Goal: Register for event/course

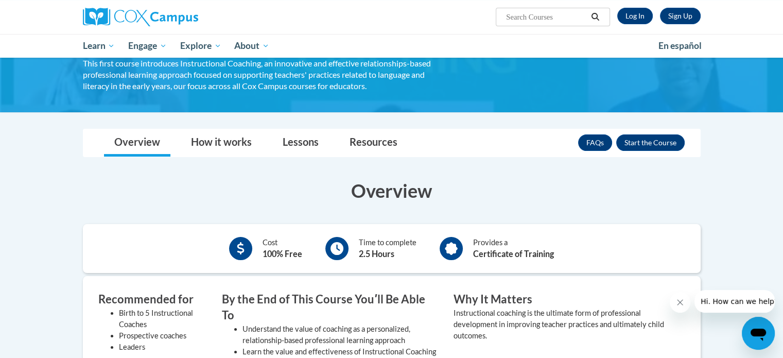
scroll to position [99, 0]
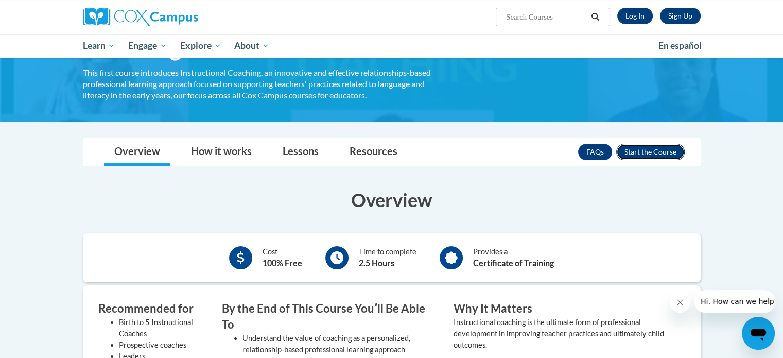
click at [653, 150] on button "Enroll" at bounding box center [650, 152] width 68 height 16
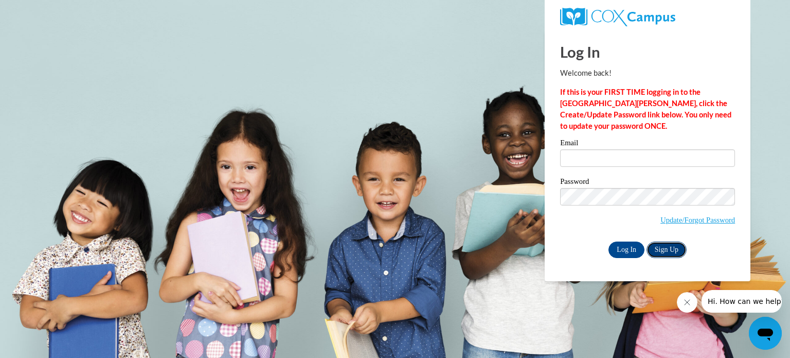
click at [672, 249] on link "Sign Up" at bounding box center [667, 249] width 40 height 16
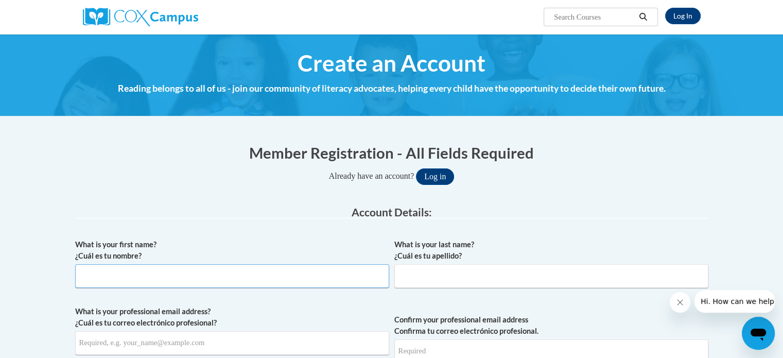
click at [207, 275] on input "What is your first name? ¿Cuál es tu nombre?" at bounding box center [232, 276] width 314 height 24
type input "[GEOGRAPHIC_DATA]"
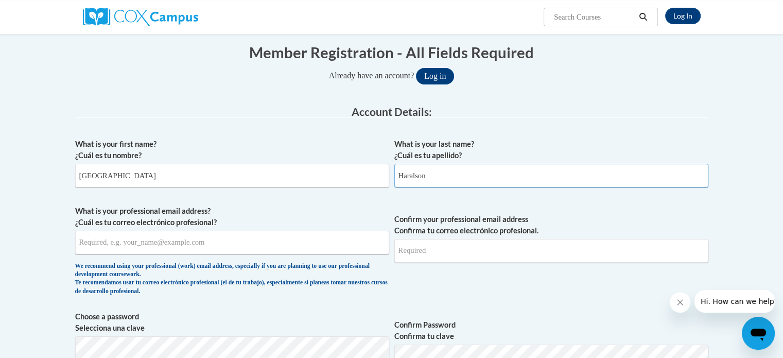
scroll to position [100, 0]
type input "Haralson"
click at [195, 242] on input "What is your professional email address? ¿Cuál es tu correo electrónico profesi…" at bounding box center [232, 243] width 314 height 24
type input "haralsonj@wilcoxcountyschools.org"
click at [449, 254] on input "Confirm your professional email address Confirma tu correo electrónico profesio…" at bounding box center [551, 251] width 314 height 24
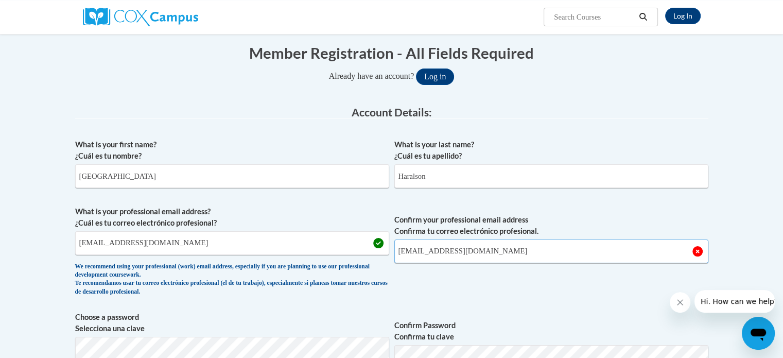
type input "haralsonj@wilcoxcountyschools.org"
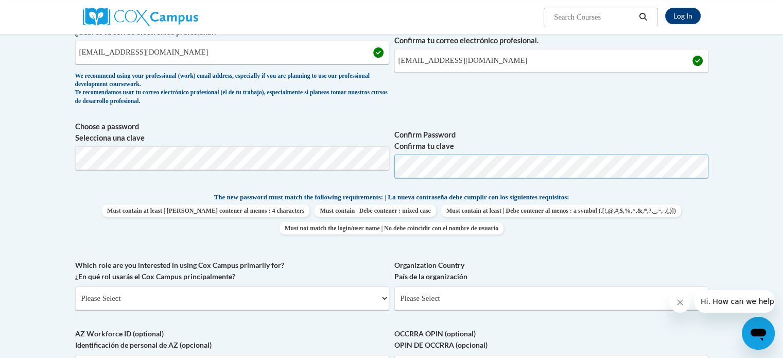
scroll to position [322, 0]
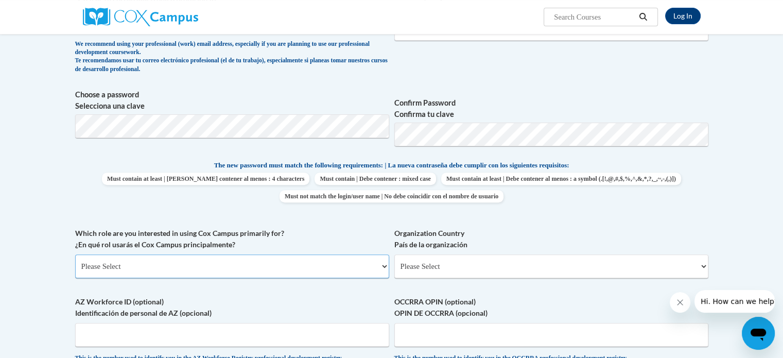
click at [242, 268] on select "Please Select College/University | Colegio/Universidad Community/Nonprofit Part…" at bounding box center [232, 266] width 314 height 24
select select "fbf2d438-af2f-41f8-98f1-81c410e29de3"
click at [75, 254] on select "Please Select College/University | Colegio/Universidad Community/Nonprofit Part…" at bounding box center [232, 266] width 314 height 24
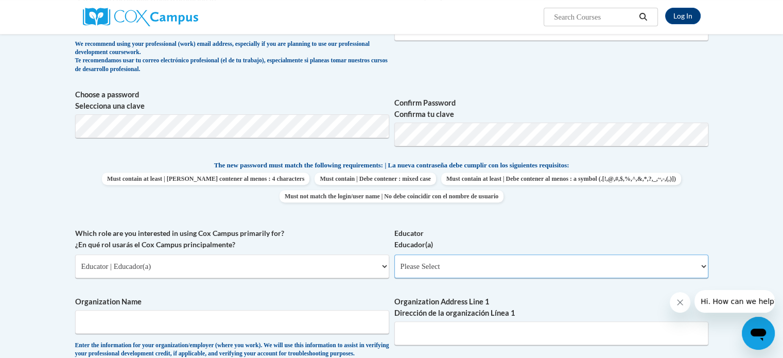
click at [428, 265] on select "Please Select Early Learning/Daycare Teacher/Family Home Care Provider | Maestr…" at bounding box center [551, 266] width 314 height 24
select select "5455f13f-8aeb-4200-a53b-f3dbe28286cf"
click at [394, 254] on select "Please Select Early Learning/Daycare Teacher/Family Home Care Provider | Maestr…" at bounding box center [551, 266] width 314 height 24
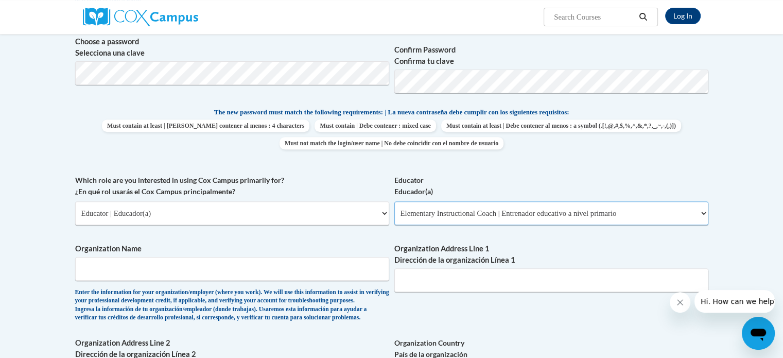
scroll to position [376, 0]
click at [258, 277] on input "Organization Name" at bounding box center [232, 268] width 314 height 24
click at [245, 269] on input "Organization Name" at bounding box center [232, 268] width 314 height 24
type input "Wilcox County School System"
click at [430, 283] on input "Organization Address Line 1 Dirección de la organización Línea 1" at bounding box center [551, 280] width 314 height 24
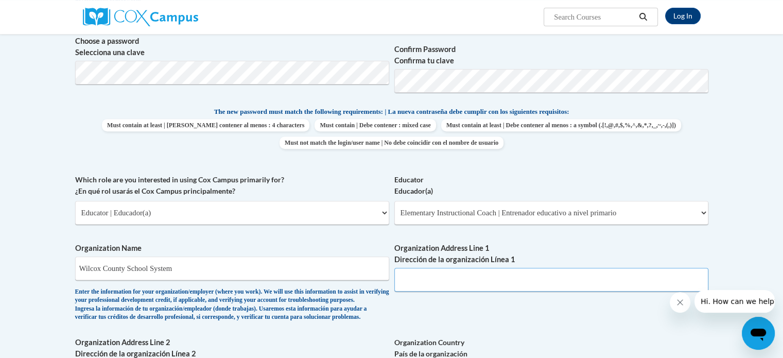
paste input "1358 GA-215"
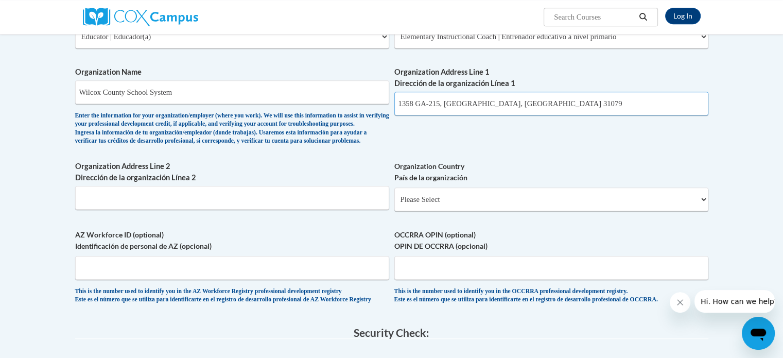
scroll to position [552, 0]
drag, startPoint x: 443, startPoint y: 104, endPoint x: 515, endPoint y: 104, distance: 72.0
click at [515, 104] on input "1358 GA-215, Rochelle, GA 31079" at bounding box center [551, 103] width 314 height 24
type input "1358 GA-215,"
click at [230, 209] on input "Organization Address Line 2 Dirección de la organización Línea 2" at bounding box center [232, 197] width 314 height 24
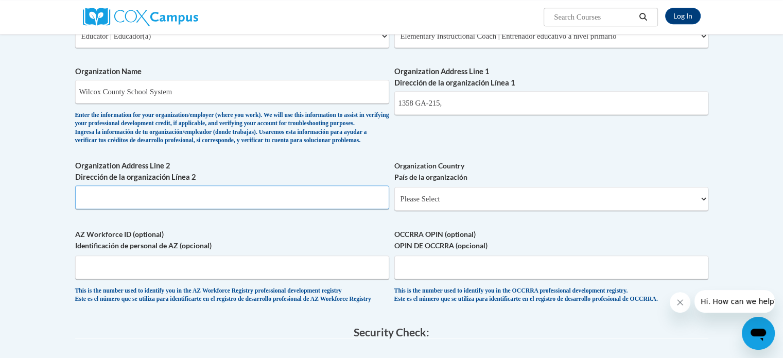
paste input "Rochelle, GA 31079"
type input "Rochelle, GA 31079"
click at [460, 107] on input "1358 GA-215," at bounding box center [551, 103] width 314 height 24
type input "1358 GA-215"
click at [484, 210] on select "Please Select United States | Estados Unidos Outside of the United States | Fue…" at bounding box center [551, 199] width 314 height 24
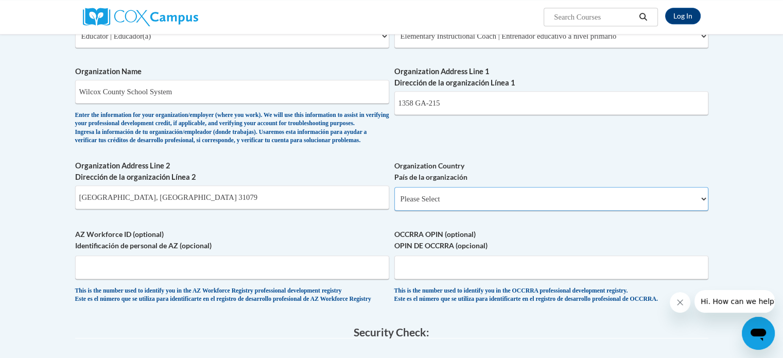
select select "ad49bcad-a171-4b2e-b99c-48b446064914"
click at [394, 203] on select "Please Select United States | Estados Unidos Outside of the United States | Fue…" at bounding box center [551, 199] width 314 height 24
select select
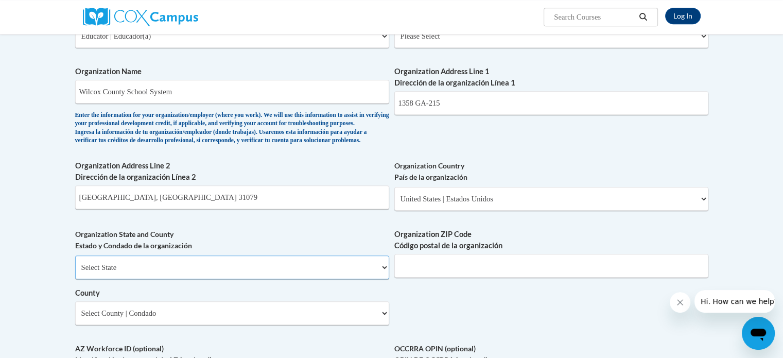
click at [210, 279] on select "Select State Alabama Alaska Arizona Arkansas California Colorado Connecticut De…" at bounding box center [232, 267] width 314 height 24
select select "Georgia"
click at [75, 272] on select "Select State Alabama Alaska Arizona Arkansas California Colorado Connecticut De…" at bounding box center [232, 267] width 314 height 24
click at [234, 279] on select "Select State Alabama Alaska Arizona Arkansas California Colorado Connecticut De…" at bounding box center [232, 267] width 314 height 24
click at [182, 279] on select "Select State Alabama Alaska Arizona Arkansas California Colorado Connecticut De…" at bounding box center [232, 267] width 314 height 24
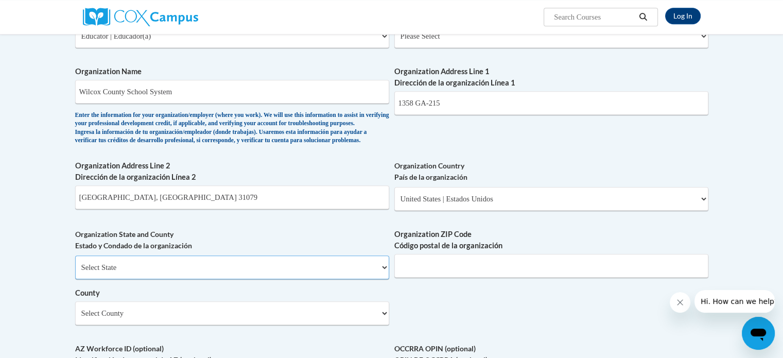
click at [171, 279] on select "Select State Alabama Alaska Arizona Arkansas California Colorado Connecticut De…" at bounding box center [232, 267] width 314 height 24
click at [75, 272] on select "Select State Alabama Alaska Arizona Arkansas California Colorado Connecticut De…" at bounding box center [232, 267] width 314 height 24
click at [411, 277] on input "Organization ZIP Code Código postal de la organización" at bounding box center [551, 266] width 314 height 24
type input "31079"
click at [177, 325] on select "Select County Appling Atkinson Bacon Baker Baldwin Banks Barrow Bartow Ben Hill…" at bounding box center [232, 313] width 314 height 24
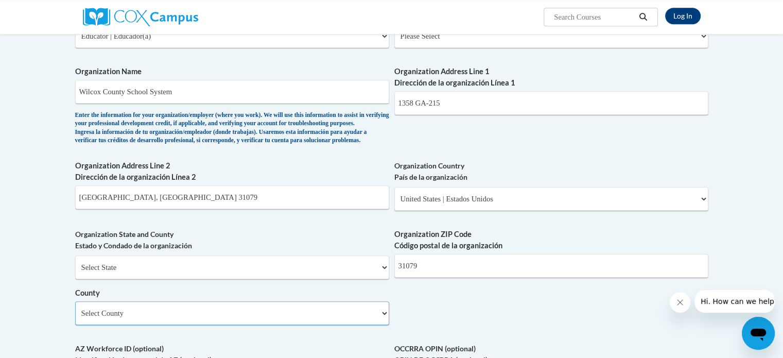
select select "Wilcox"
click at [75, 318] on select "Select County Appling Atkinson Bacon Baker Baldwin Banks Barrow Bartow Ben Hill…" at bounding box center [232, 313] width 314 height 24
click at [158, 209] on input "Rochelle, GA 31079" at bounding box center [232, 197] width 314 height 24
type input "Rochelle"
click at [432, 319] on div "What is your first name? ¿Cuál es tu nombre? Jena What is your last name? ¿Cuál…" at bounding box center [391, 54] width 633 height 746
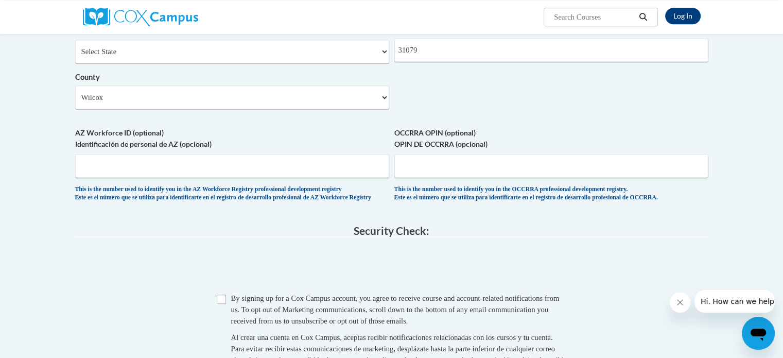
scroll to position [768, 0]
click at [216, 331] on div "Checkbox By signing up for a Cox Campus account, you agree to receive course an…" at bounding box center [391, 339] width 633 height 95
click at [219, 303] on input "Checkbox" at bounding box center [221, 298] width 9 height 9
checkbox input "true"
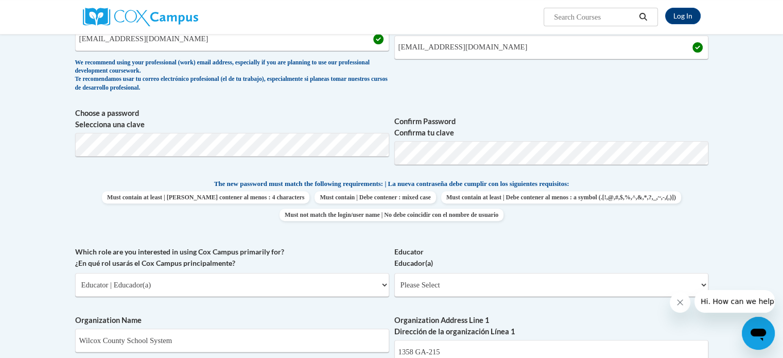
scroll to position [303, 0]
click at [427, 281] on select "Please Select Early Learning/Daycare Teacher/Family Home Care Provider | Maestr…" at bounding box center [551, 285] width 314 height 24
select select "5455f13f-8aeb-4200-a53b-f3dbe28286cf"
click at [394, 273] on select "Please Select Early Learning/Daycare Teacher/Family Home Care Provider | Maestr…" at bounding box center [551, 285] width 314 height 24
select select "null"
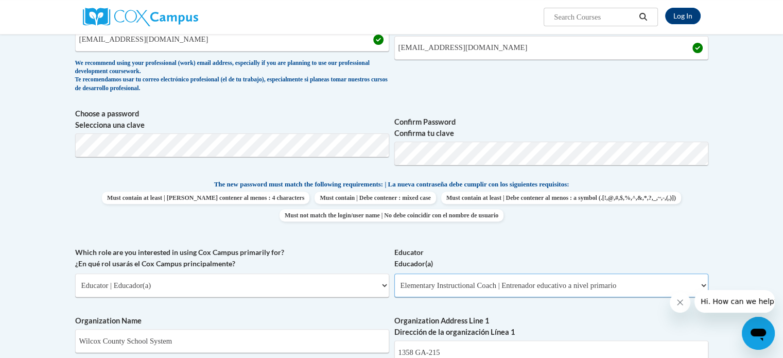
select select "null"
click at [480, 247] on label "Educator Educador(a)" at bounding box center [551, 257] width 314 height 23
click at [480, 273] on select "Please Select Early Learning/Daycare Teacher/Family Home Care Provider | Maestr…" at bounding box center [551, 285] width 314 height 24
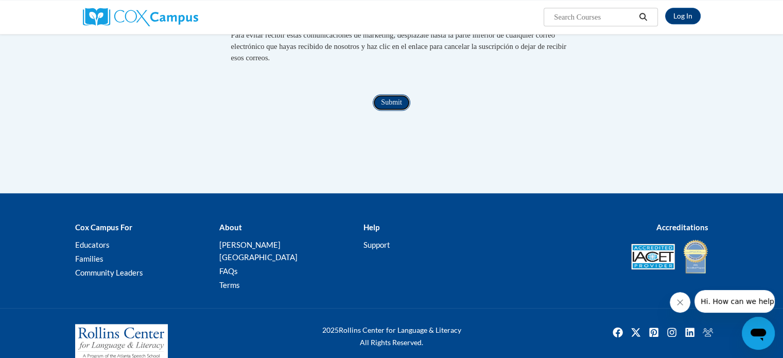
scroll to position [1082, 0]
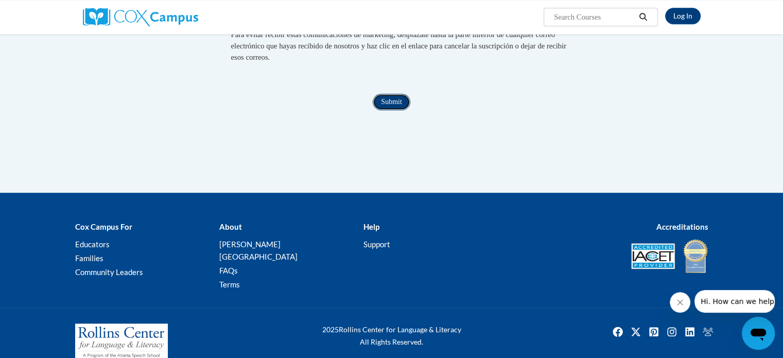
click at [390, 110] on input "Submit" at bounding box center [391, 102] width 37 height 16
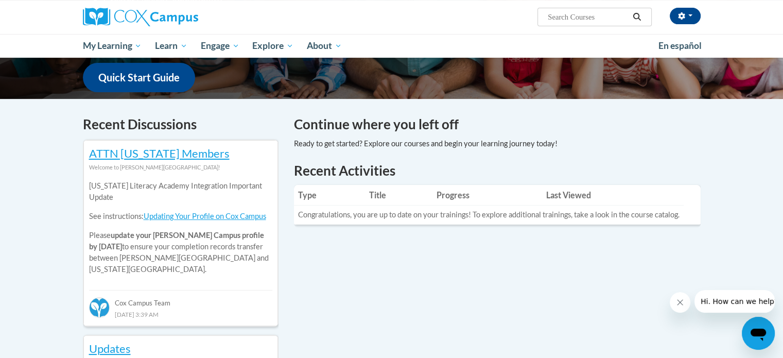
scroll to position [263, 0]
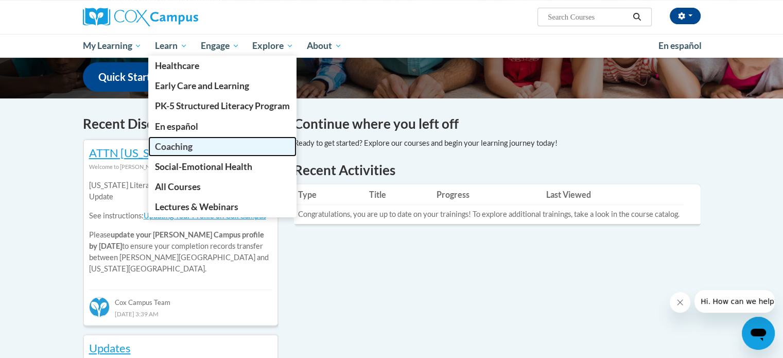
click at [180, 146] on span "Coaching" at bounding box center [174, 146] width 38 height 11
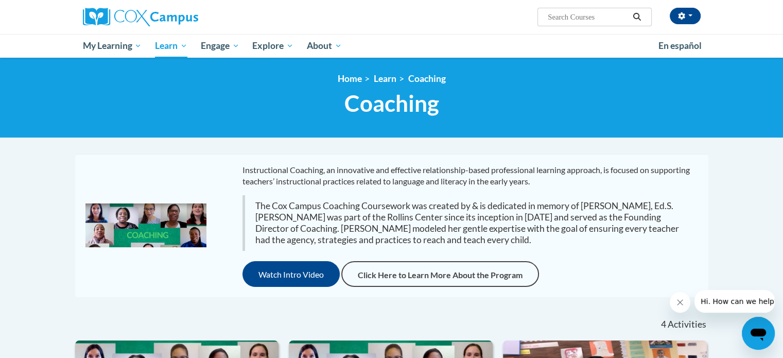
scroll to position [1, 0]
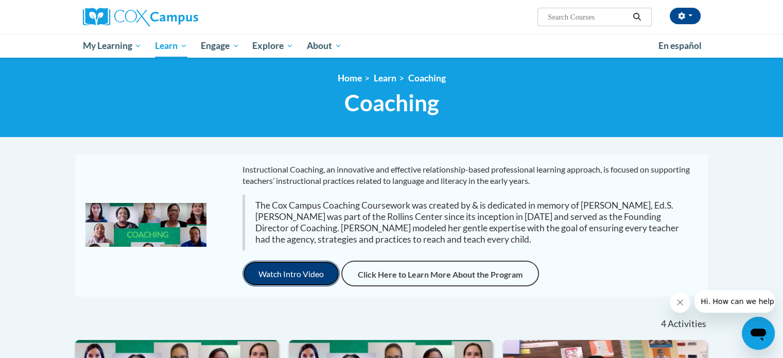
click at [287, 276] on button "Watch Intro Video" at bounding box center [290, 273] width 97 height 26
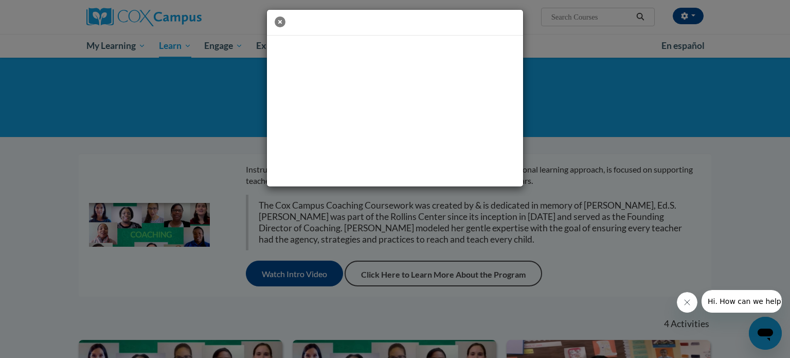
click at [284, 24] on icon "button" at bounding box center [280, 21] width 11 height 11
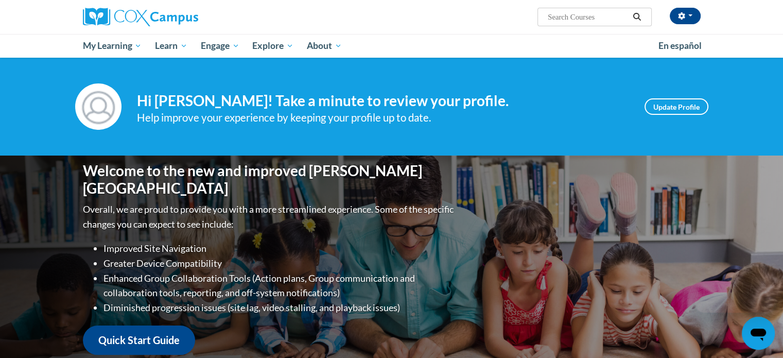
scroll to position [263, 0]
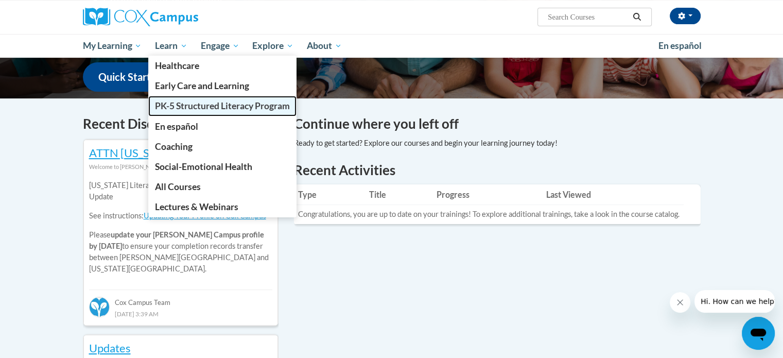
click at [185, 103] on span "PK-5 Structured Literacy Program" at bounding box center [222, 105] width 135 height 11
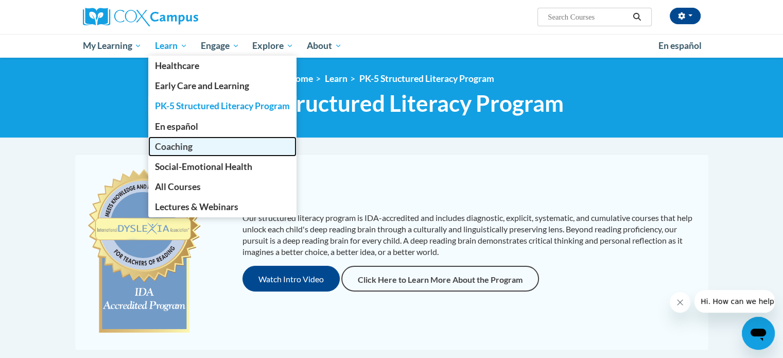
click at [189, 150] on span "Coaching" at bounding box center [174, 146] width 38 height 11
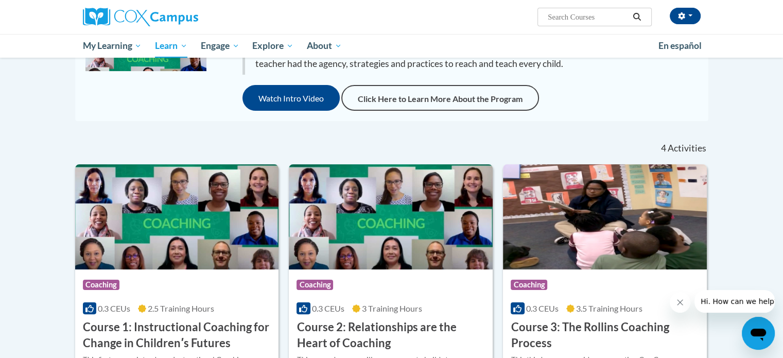
scroll to position [177, 0]
click at [82, 106] on div "Instructional Coaching, an innovative and effective relationship-based professi…" at bounding box center [392, 49] width 628 height 122
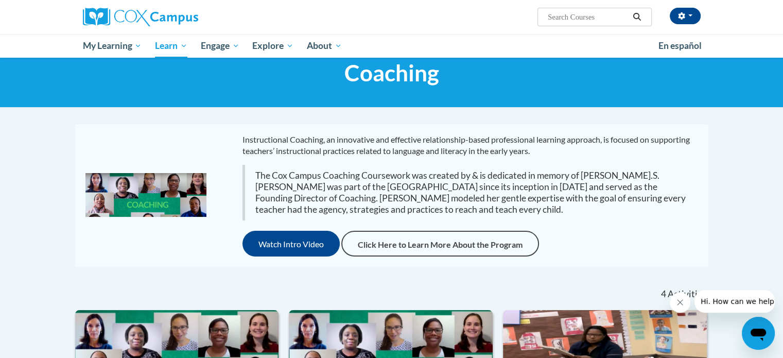
scroll to position [0, 0]
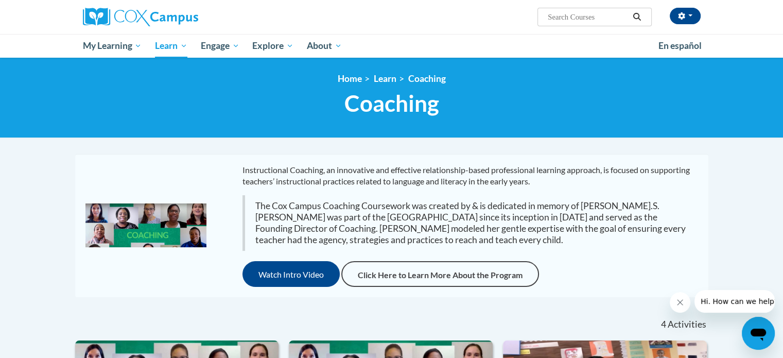
click at [445, 16] on div "Jena Haralson (Eastern Daylight Time GMT-0400 ) My Profile Inbox My Transcripts…" at bounding box center [497, 13] width 422 height 26
click at [56, 13] on div "Jena Haralson (Eastern Daylight Time GMT-0400 ) My Profile Inbox My Transcripts…" at bounding box center [391, 29] width 783 height 58
click at [275, 272] on button "Watch Intro Video" at bounding box center [290, 274] width 97 height 26
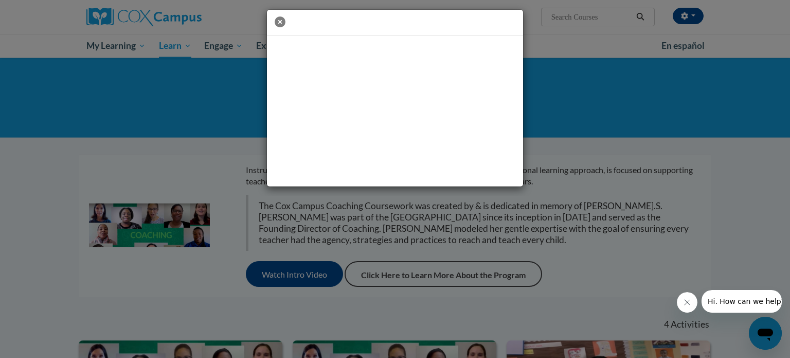
click at [281, 20] on icon "button" at bounding box center [280, 21] width 11 height 11
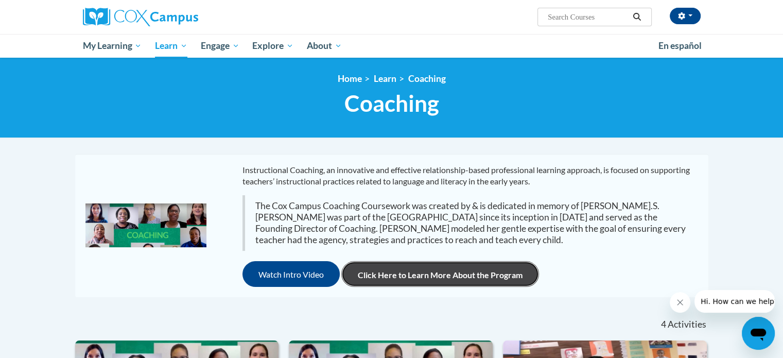
click at [515, 280] on link "Click Here to Learn More About the Program" at bounding box center [440, 274] width 198 height 26
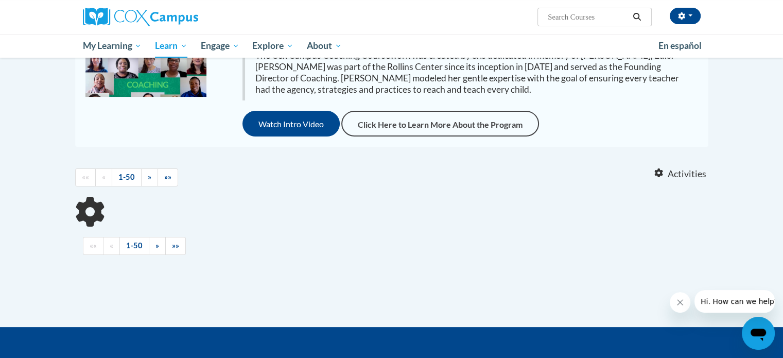
scroll to position [152, 0]
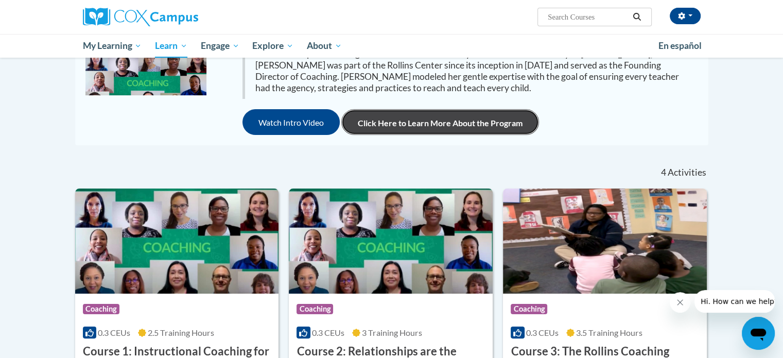
click at [434, 117] on link "Click Here to Learn More About the Program" at bounding box center [440, 122] width 198 height 26
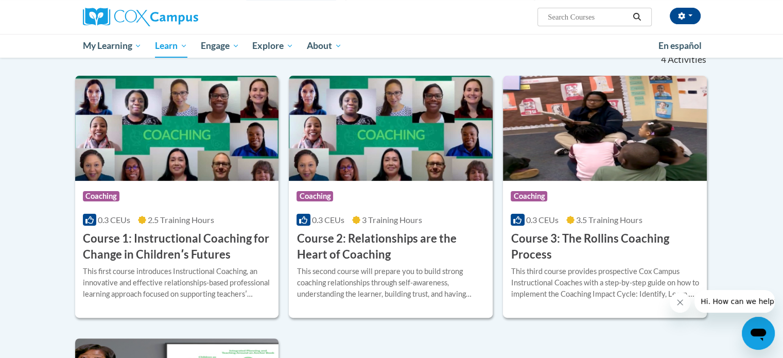
scroll to position [265, 0]
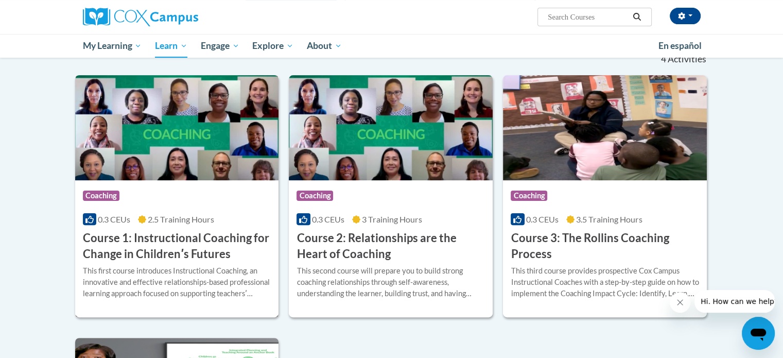
click at [156, 284] on div "This first course introduces Instructional Coaching, an innovative and effectiv…" at bounding box center [177, 282] width 188 height 34
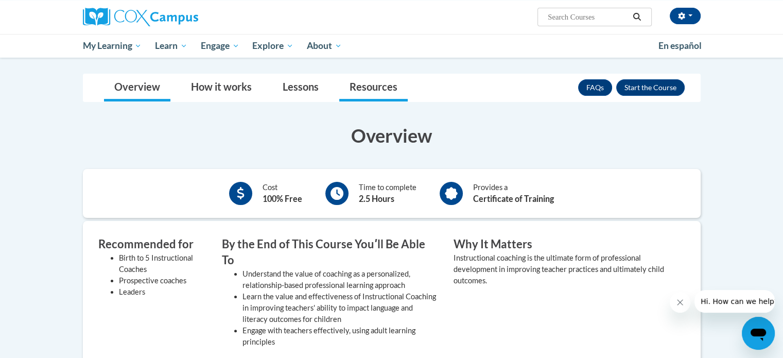
scroll to position [163, 0]
click at [650, 85] on button "Enroll" at bounding box center [650, 88] width 68 height 16
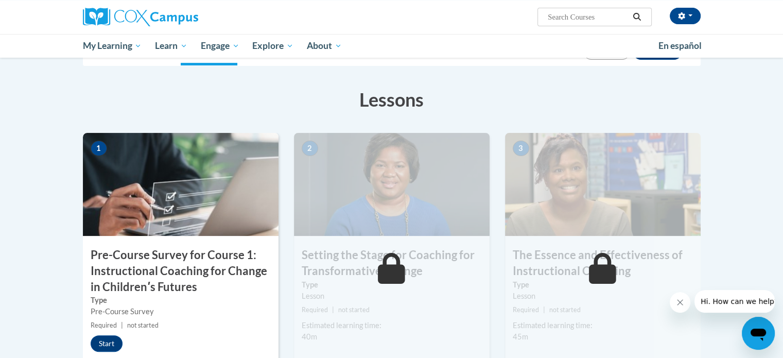
scroll to position [161, 0]
click at [161, 279] on h3 "Pre-Course Survey for Course 1: Instructional Coaching for Change in Childrenʹs…" at bounding box center [181, 269] width 196 height 47
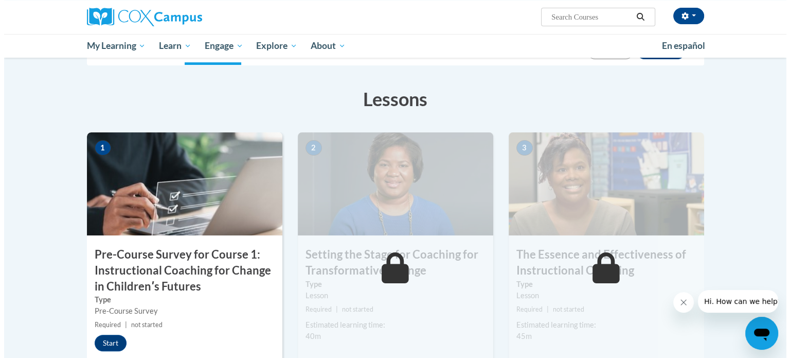
scroll to position [215, 0]
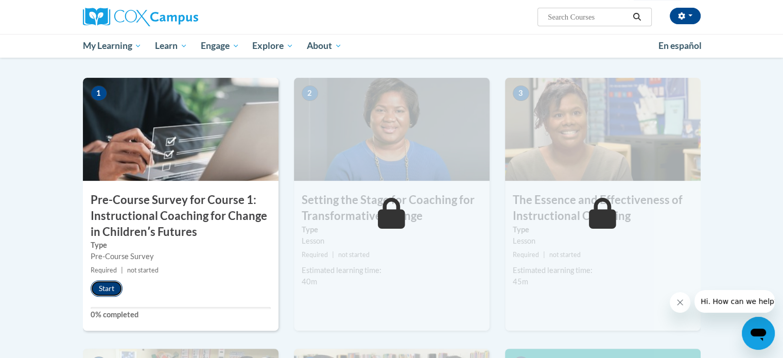
click at [107, 290] on button "Start" at bounding box center [107, 288] width 32 height 16
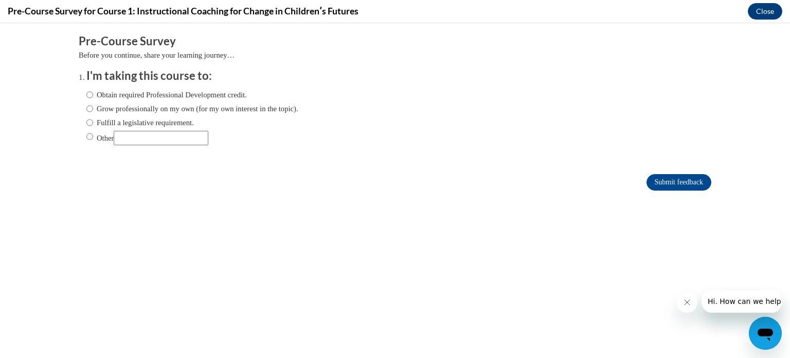
scroll to position [0, 0]
click at [79, 110] on ol "I'm taking this course to: Obtain required Professional Development credit. Gro…" at bounding box center [395, 114] width 633 height 93
click at [86, 110] on input "Grow professionally on my own (for my own interest in the topic)." at bounding box center [89, 108] width 7 height 11
radio input "true"
click at [658, 181] on input "Submit feedback" at bounding box center [679, 182] width 65 height 16
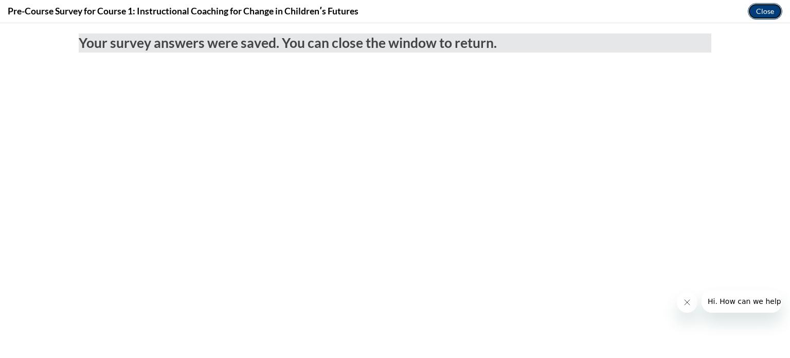
click at [766, 17] on button "Close" at bounding box center [765, 11] width 34 height 16
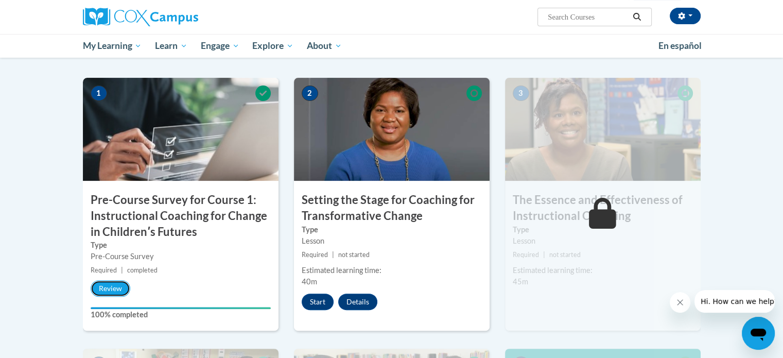
click at [111, 285] on button "Review" at bounding box center [111, 288] width 40 height 16
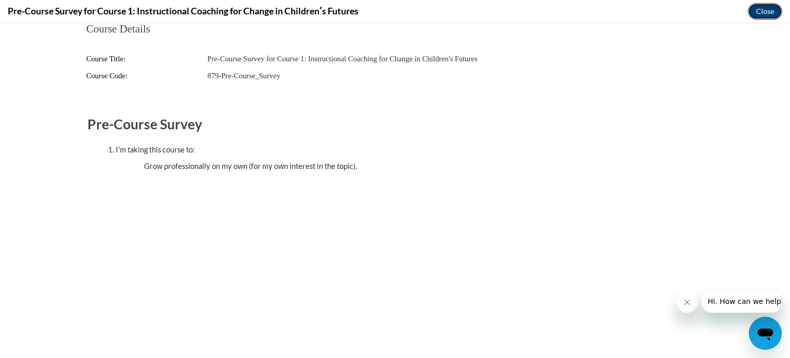
click at [760, 9] on button "Close" at bounding box center [765, 11] width 34 height 16
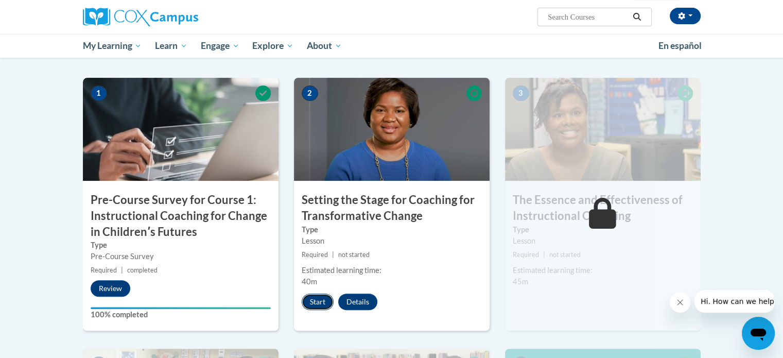
click at [315, 298] on button "Start" at bounding box center [318, 301] width 32 height 16
